Goal: Information Seeking & Learning: Learn about a topic

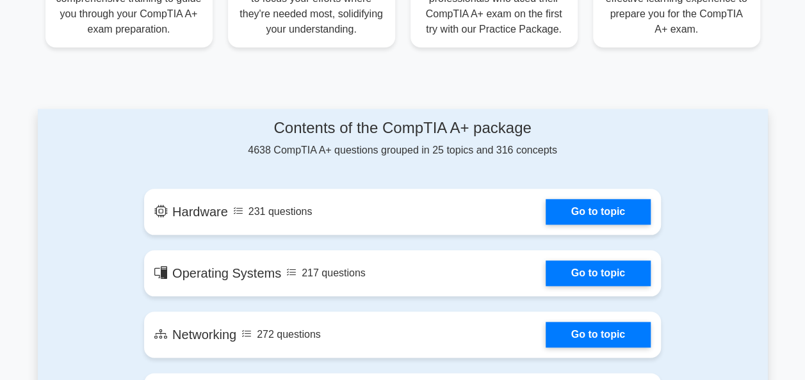
scroll to position [592, 0]
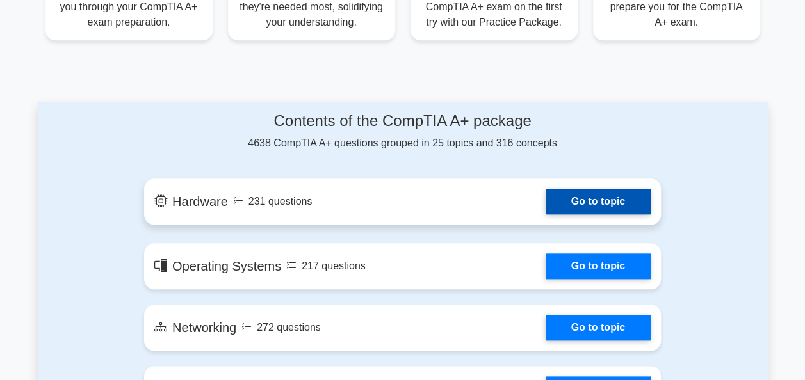
click at [575, 191] on link "Go to topic" at bounding box center [597, 202] width 105 height 26
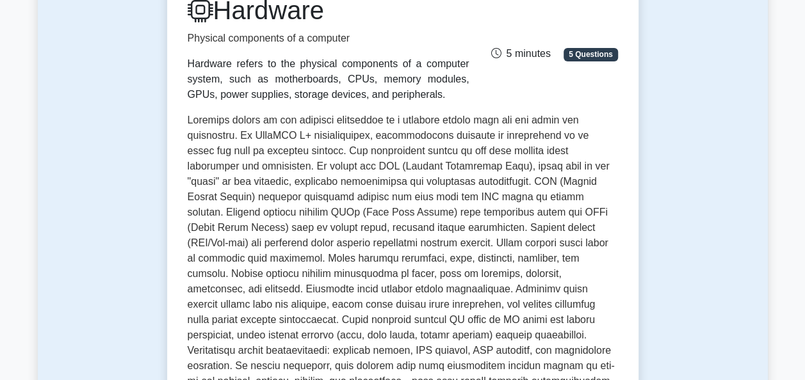
scroll to position [113, 0]
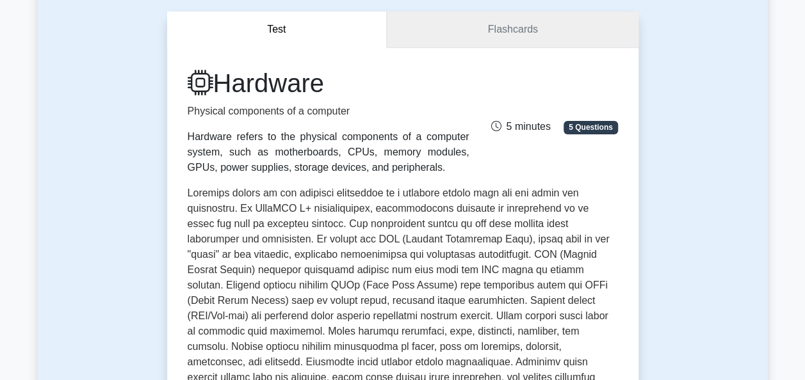
click at [488, 31] on link "Flashcards" at bounding box center [512, 30] width 251 height 36
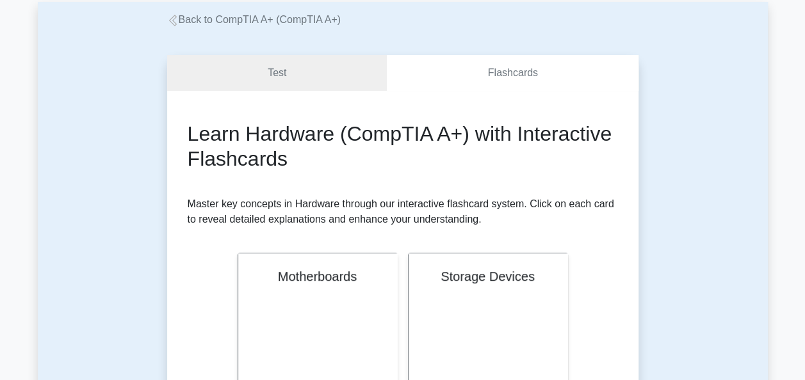
scroll to position [67, 0]
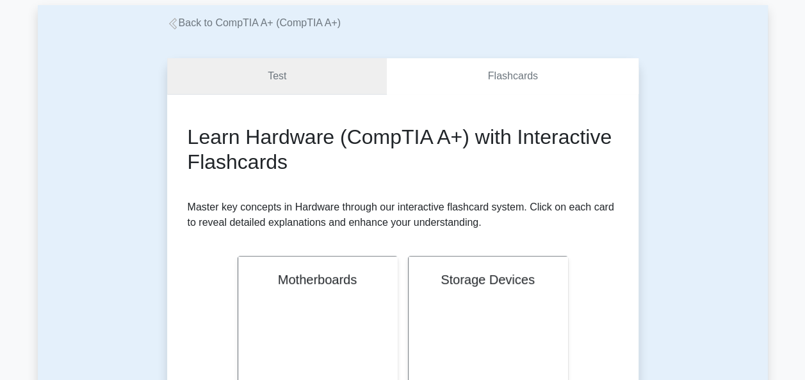
click at [279, 81] on link "Test" at bounding box center [277, 76] width 220 height 36
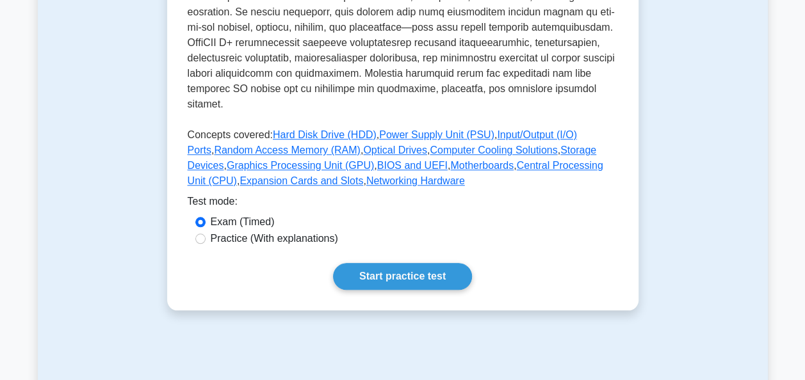
scroll to position [541, 0]
click at [393, 263] on link "Start practice test" at bounding box center [402, 275] width 139 height 27
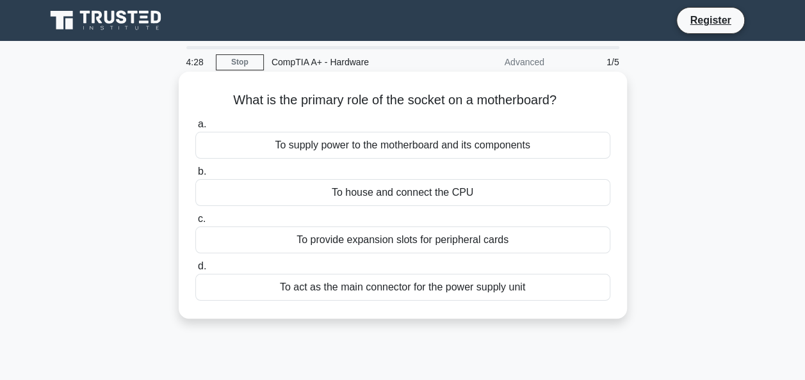
click at [296, 142] on div "To supply power to the motherboard and its components" at bounding box center [402, 145] width 415 height 27
click at [195, 129] on input "a. To supply power to the motherboard and its components" at bounding box center [195, 124] width 0 height 8
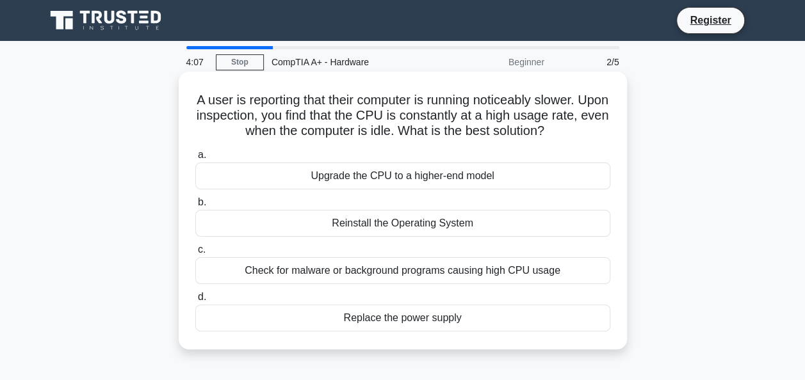
click at [366, 271] on div "Check for malware or background programs causing high CPU usage" at bounding box center [402, 270] width 415 height 27
click at [195, 254] on input "c. Check for malware or background programs causing high CPU usage" at bounding box center [195, 250] width 0 height 8
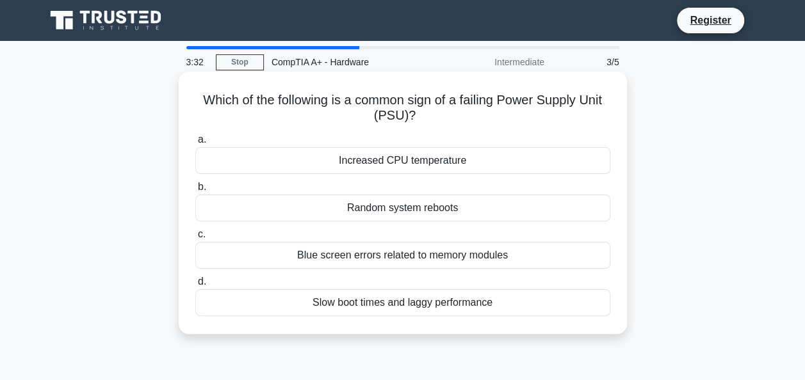
click at [387, 305] on div "Slow boot times and laggy performance" at bounding box center [402, 302] width 415 height 27
click at [195, 286] on input "d. Slow boot times and laggy performance" at bounding box center [195, 282] width 0 height 8
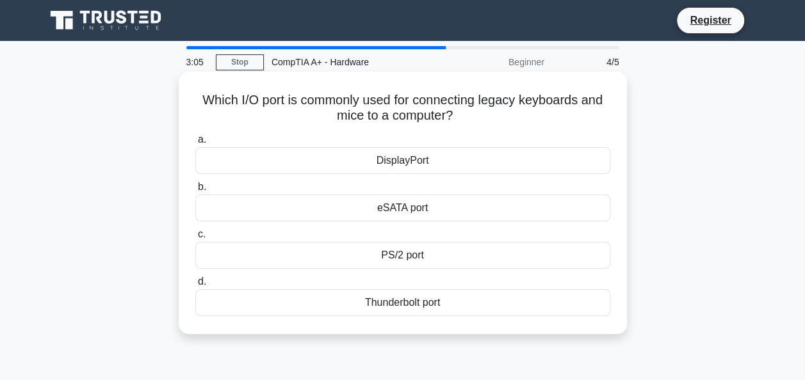
click at [414, 260] on div "PS/2 port" at bounding box center [402, 255] width 415 height 27
click at [195, 239] on input "c. PS/2 port" at bounding box center [195, 234] width 0 height 8
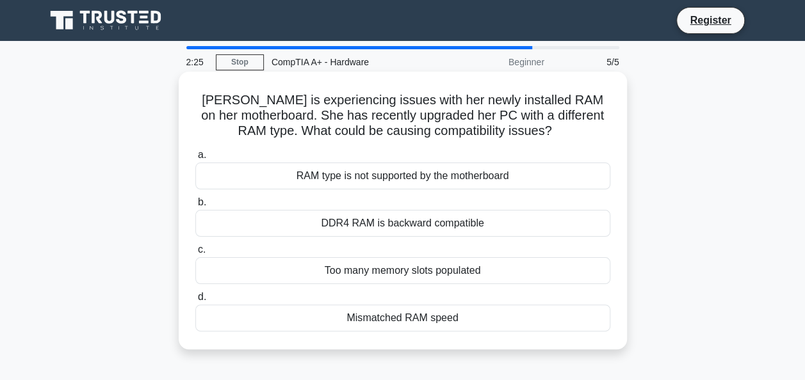
click at [398, 172] on div "RAM type is not supported by the motherboard" at bounding box center [402, 176] width 415 height 27
click at [195, 159] on input "a. RAM type is not supported by the motherboard" at bounding box center [195, 155] width 0 height 8
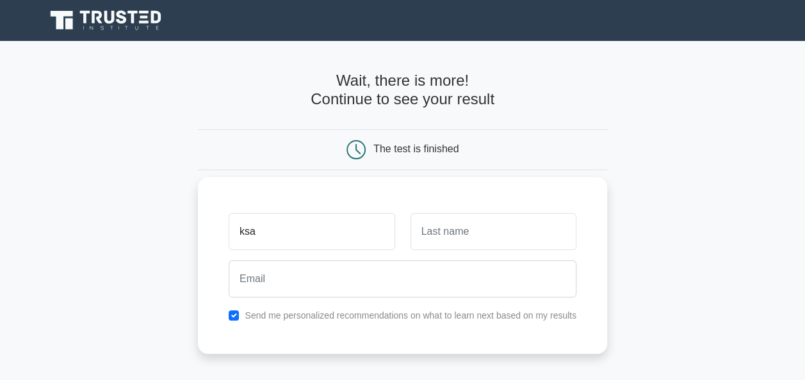
type input "ksa"
click at [406, 223] on div at bounding box center [493, 231] width 181 height 47
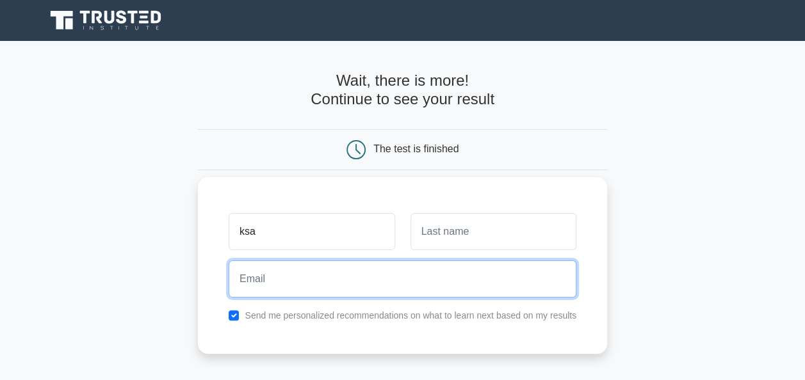
click at [346, 276] on input "email" at bounding box center [403, 279] width 348 height 37
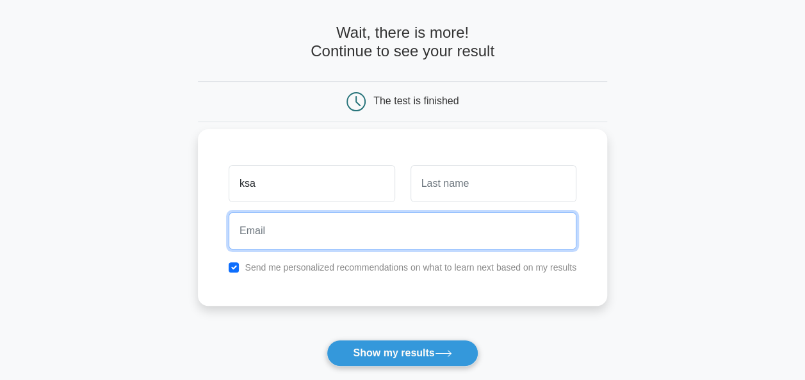
scroll to position [52, 0]
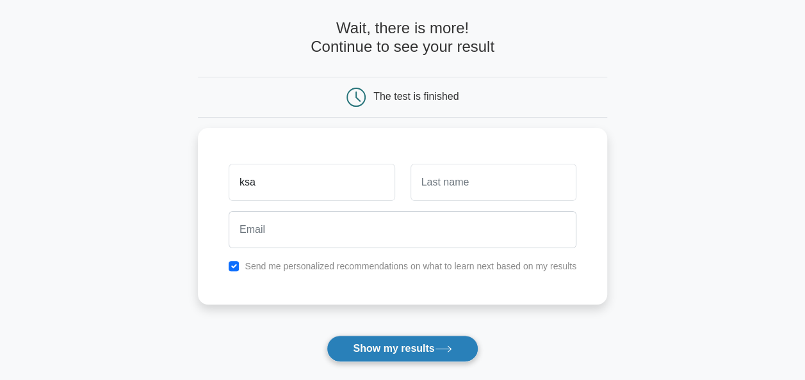
click at [372, 356] on button "Show my results" at bounding box center [401, 348] width 151 height 27
type input "sas"
click at [387, 348] on button "Show my results" at bounding box center [401, 348] width 151 height 27
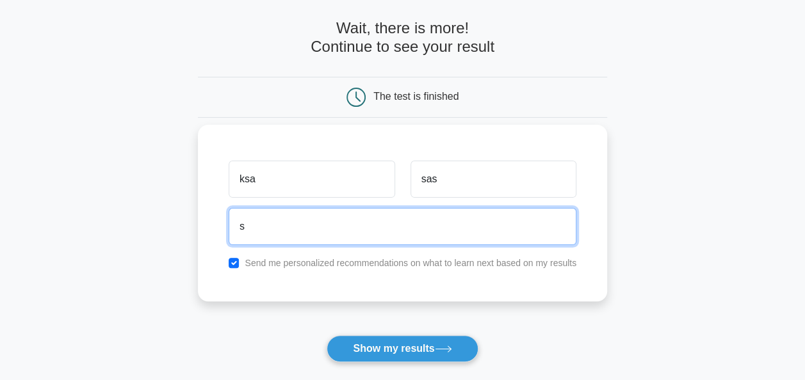
click at [336, 221] on input "s" at bounding box center [403, 226] width 348 height 37
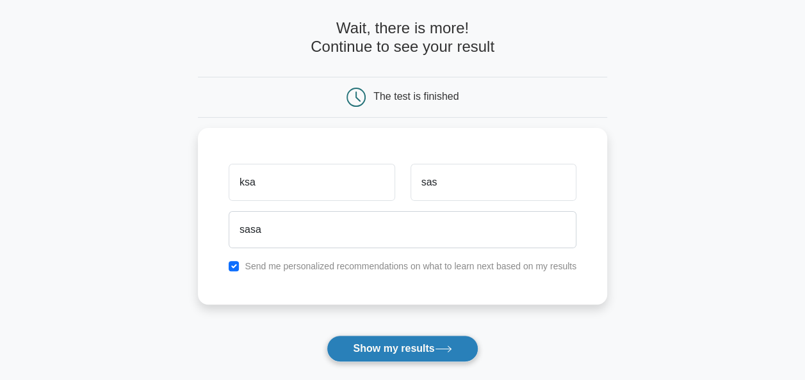
click at [371, 335] on button "Show my results" at bounding box center [401, 348] width 151 height 27
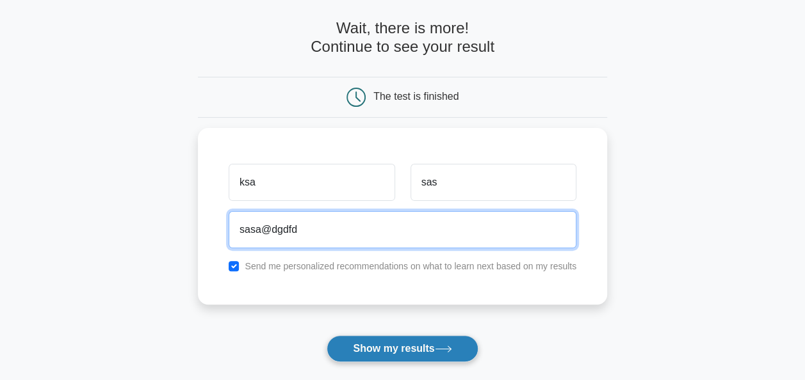
type input "sasa@dgdfd"
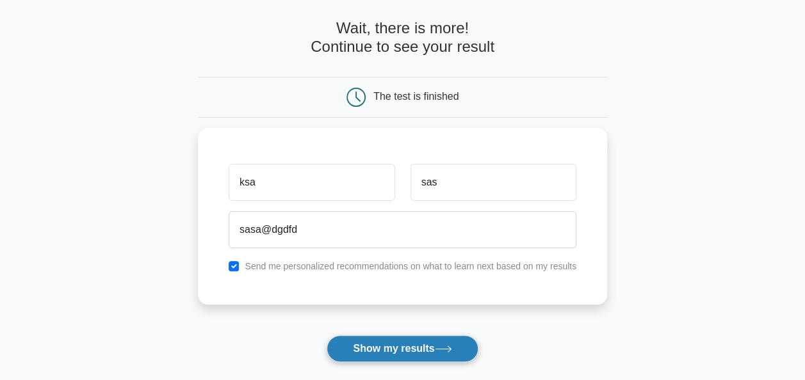
click at [371, 340] on button "Show my results" at bounding box center [401, 348] width 151 height 27
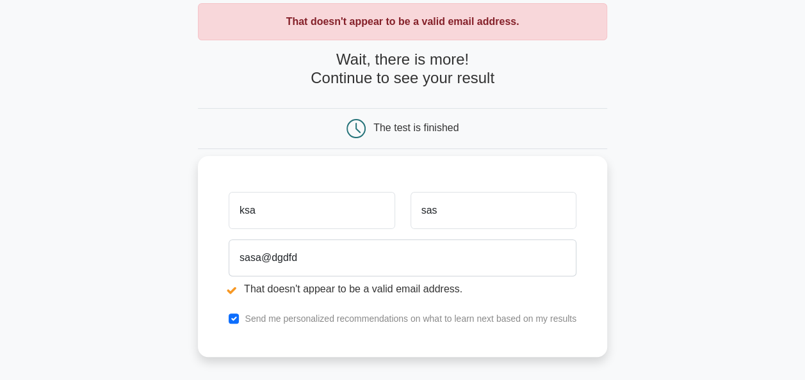
scroll to position [70, 0]
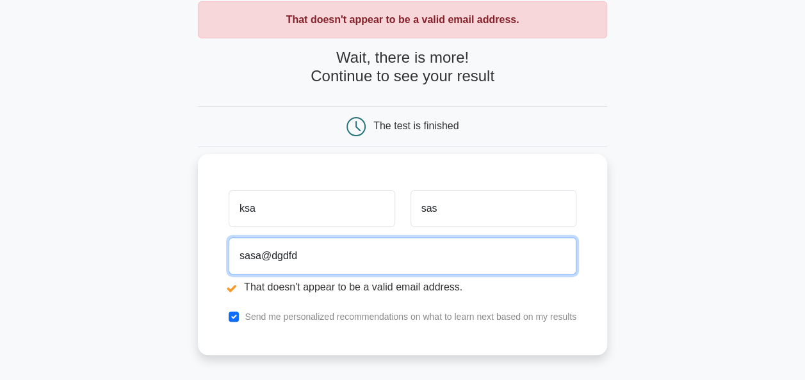
drag, startPoint x: 376, startPoint y: 242, endPoint x: 204, endPoint y: 236, distance: 172.3
click at [204, 236] on div "ksa sas [PERSON_NAME] That doesn't appear to be a valid email address. Send me …" at bounding box center [402, 254] width 409 height 201
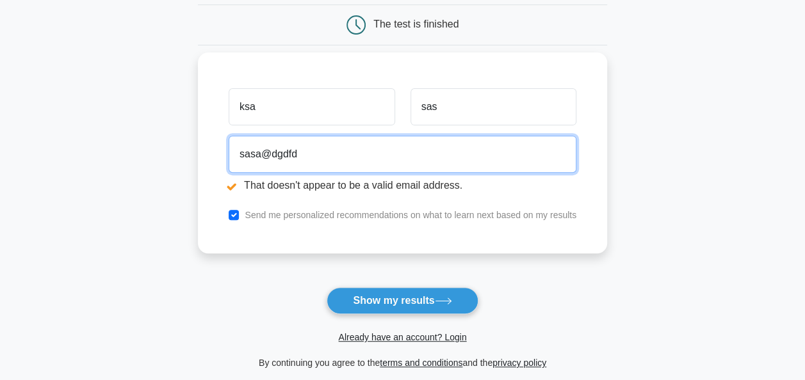
scroll to position [172, 0]
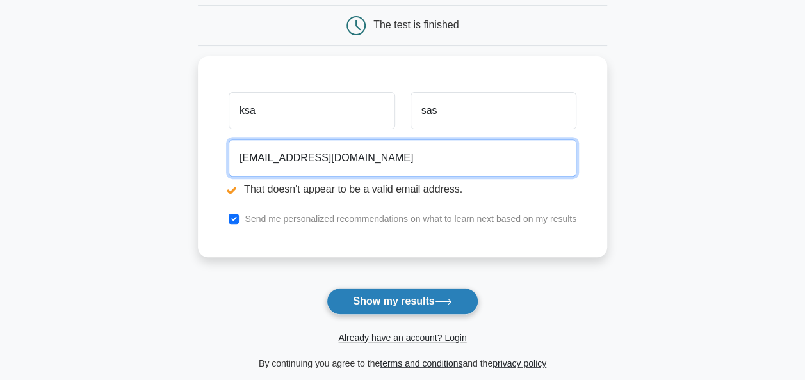
type input "[EMAIL_ADDRESS][DOMAIN_NAME]"
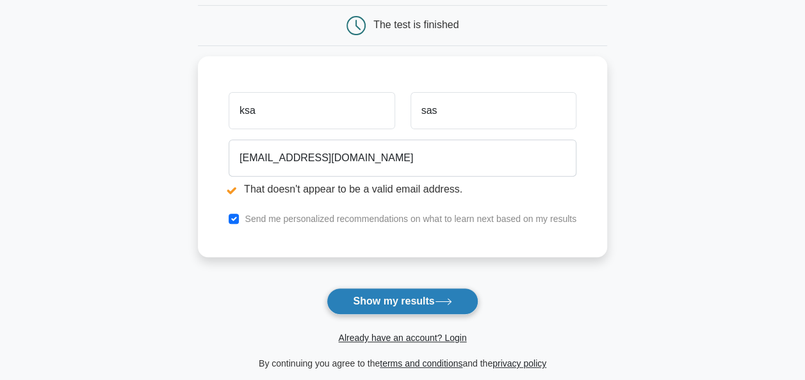
click at [367, 309] on button "Show my results" at bounding box center [401, 301] width 151 height 27
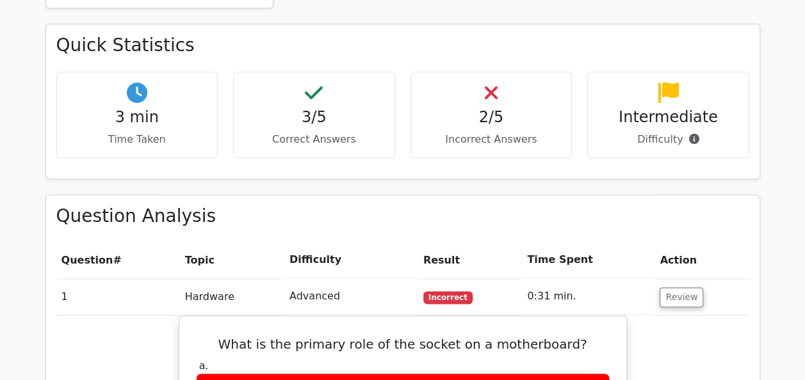
scroll to position [715, 0]
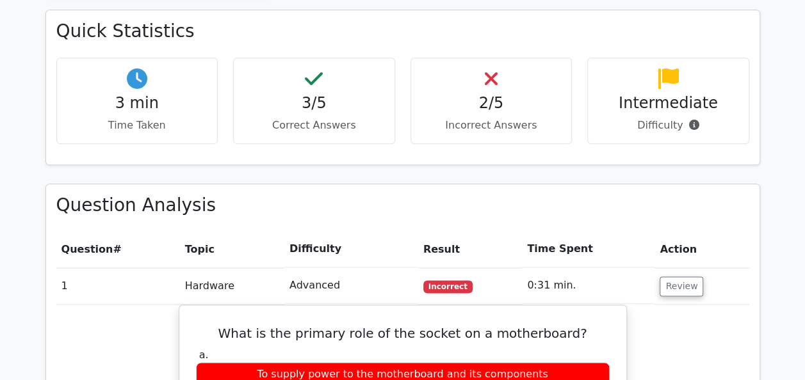
click at [485, 68] on icon at bounding box center [491, 78] width 13 height 20
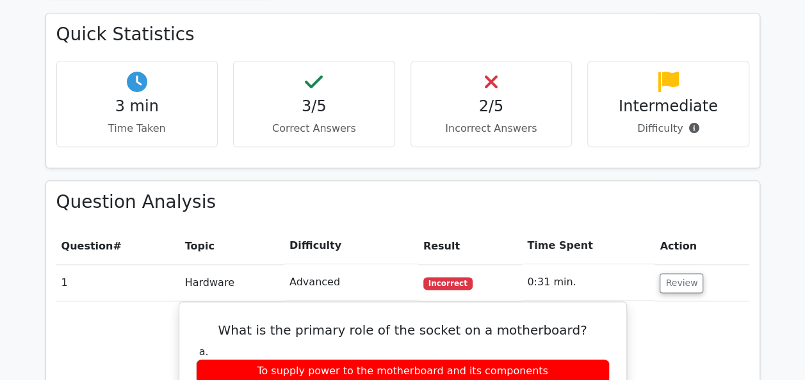
click at [388, 191] on h3 "Question Analysis" at bounding box center [402, 202] width 693 height 22
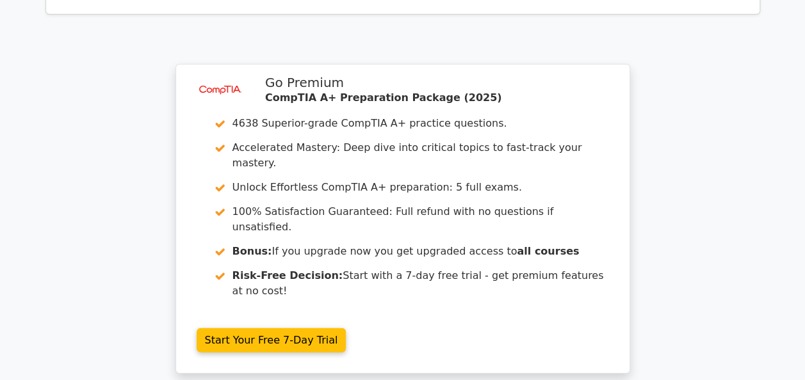
scroll to position [1915, 0]
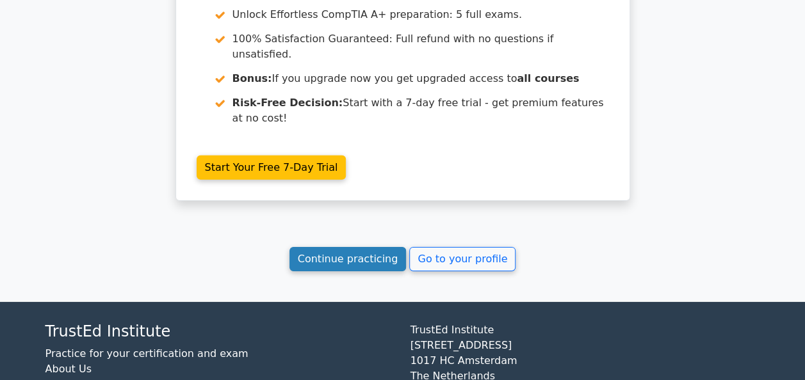
click at [384, 247] on link "Continue practicing" at bounding box center [347, 259] width 117 height 24
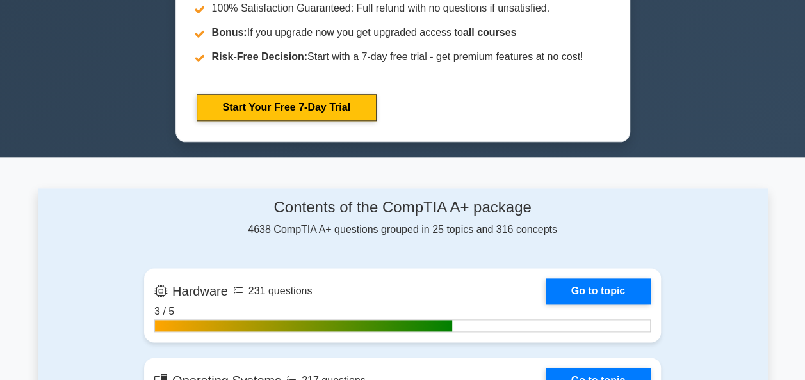
scroll to position [645, 0]
